Goal: Find specific page/section: Find specific page/section

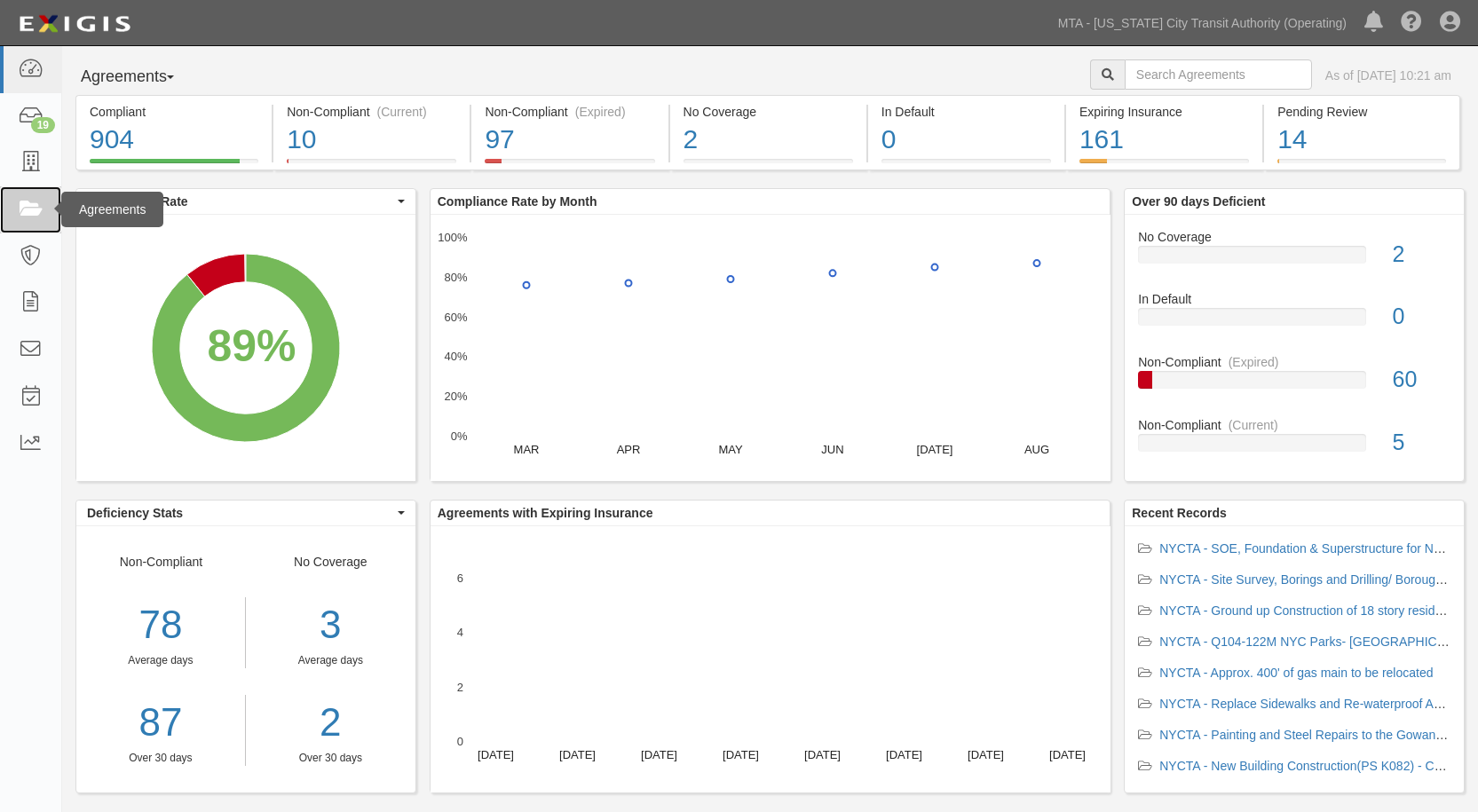
click at [15, 210] on link at bounding box center [30, 210] width 61 height 47
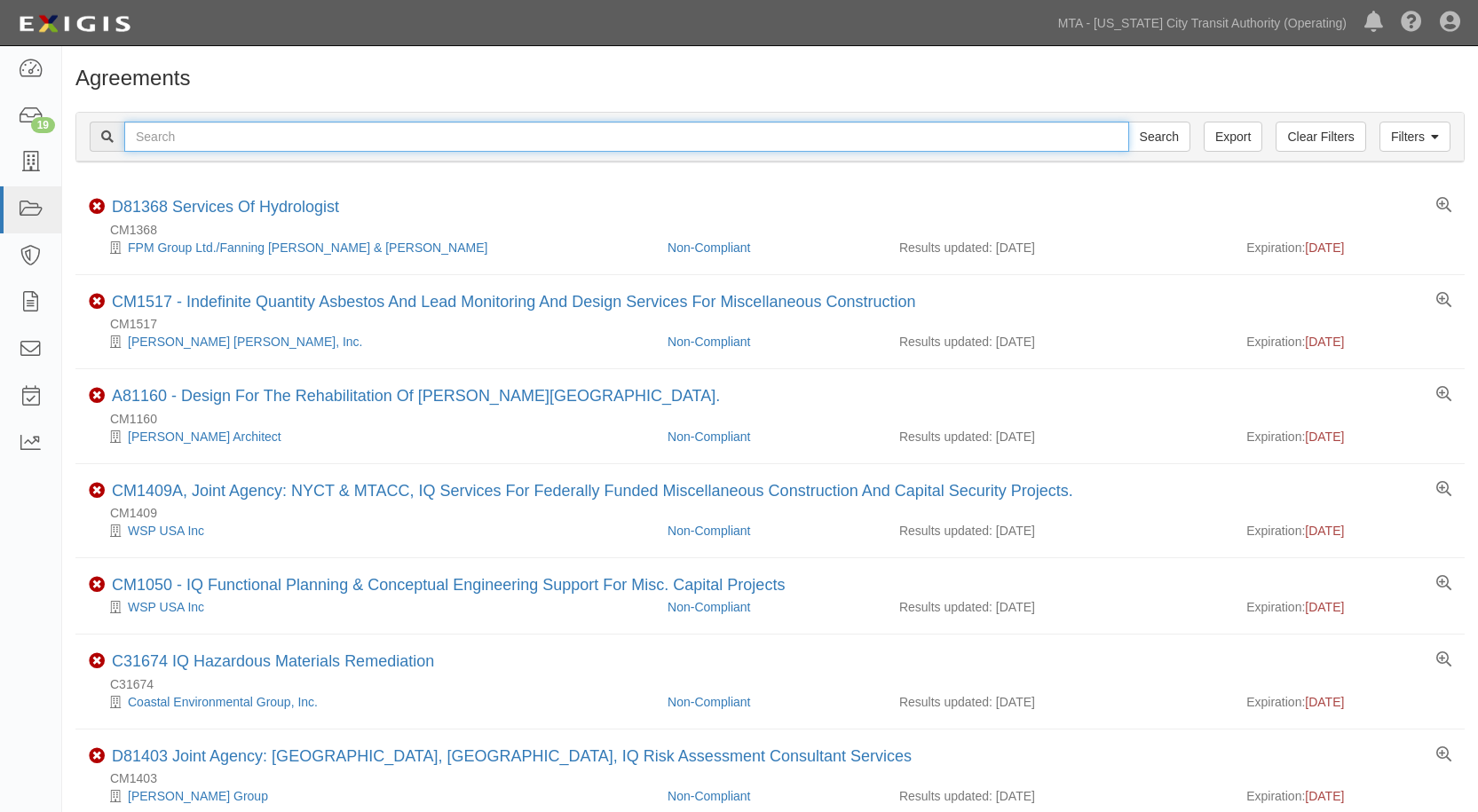
click at [184, 131] on input "text" at bounding box center [626, 136] width 1005 height 30
type input "linden plaza"
click at [1129, 122] on input "Search" at bounding box center [1160, 136] width 62 height 30
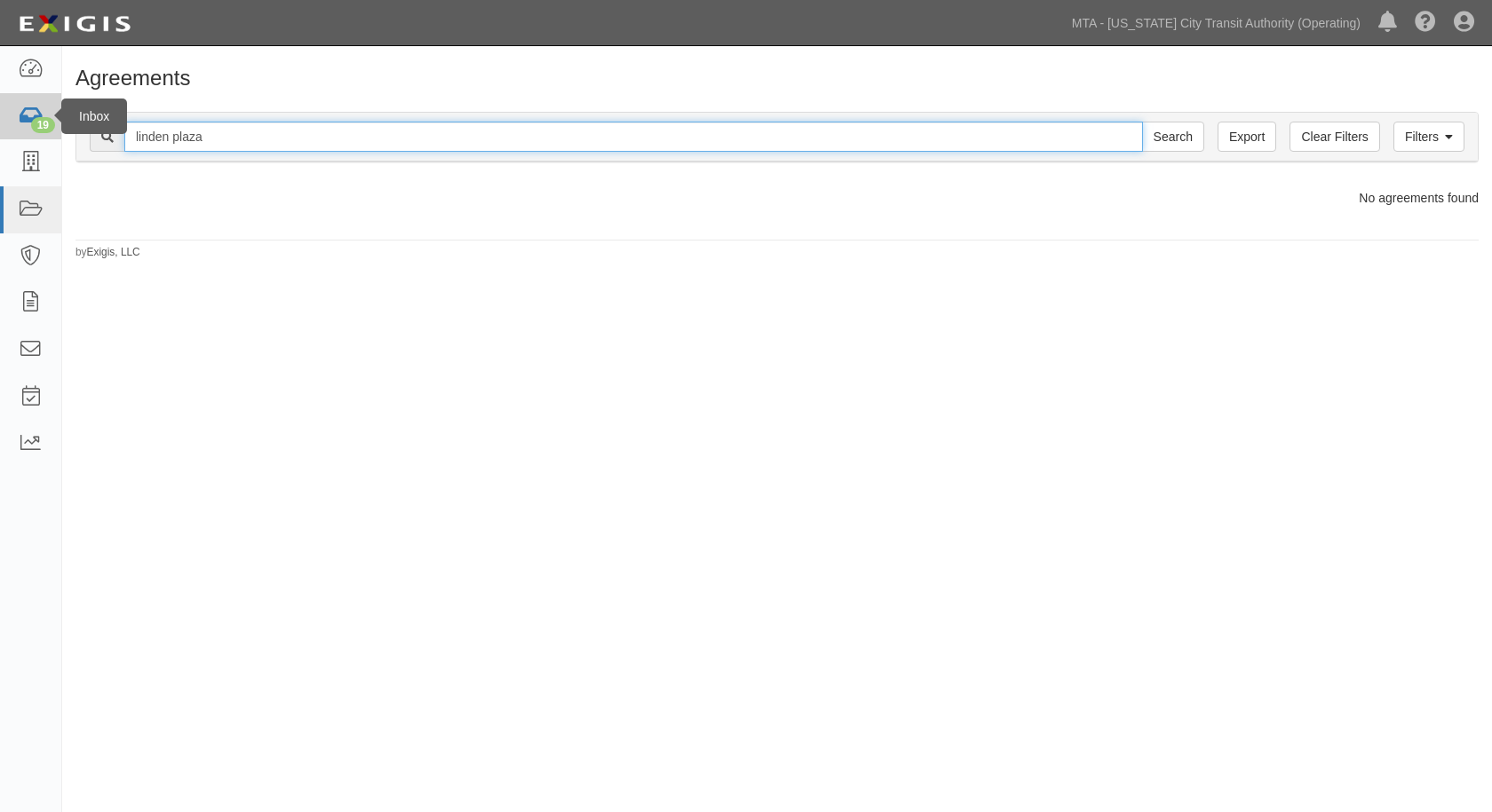
drag, startPoint x: 254, startPoint y: 128, endPoint x: 3, endPoint y: 135, distance: 251.1
click at [5, 135] on body "Toggle navigation Dashboard 19 Inbox Parties Agreements Coverages Documents Mes…" at bounding box center [746, 392] width 1492 height 785
